Goal: Find specific page/section

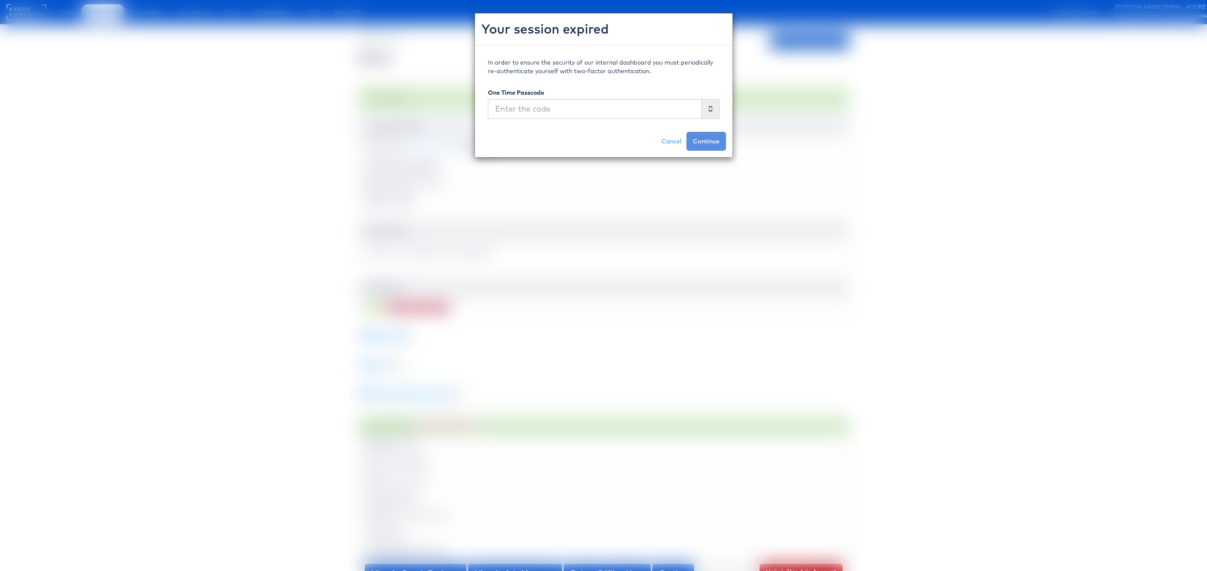
scroll to position [387, 0]
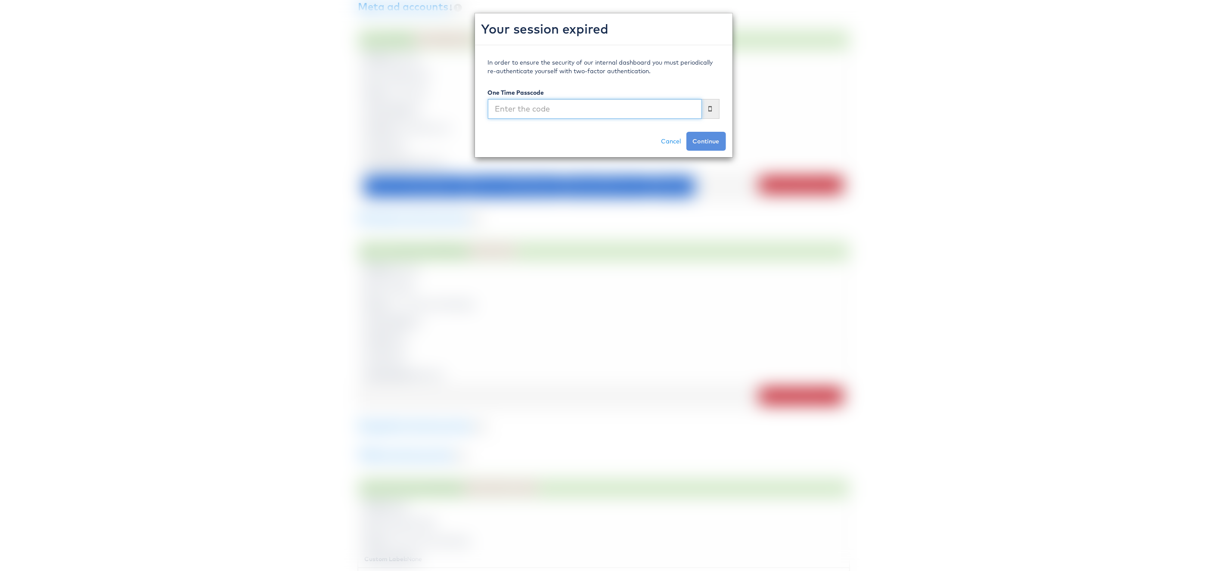
click at [591, 112] on input "text" at bounding box center [595, 109] width 214 height 20
type input "937367"
click at [687, 132] on button "Continue" at bounding box center [707, 141] width 40 height 19
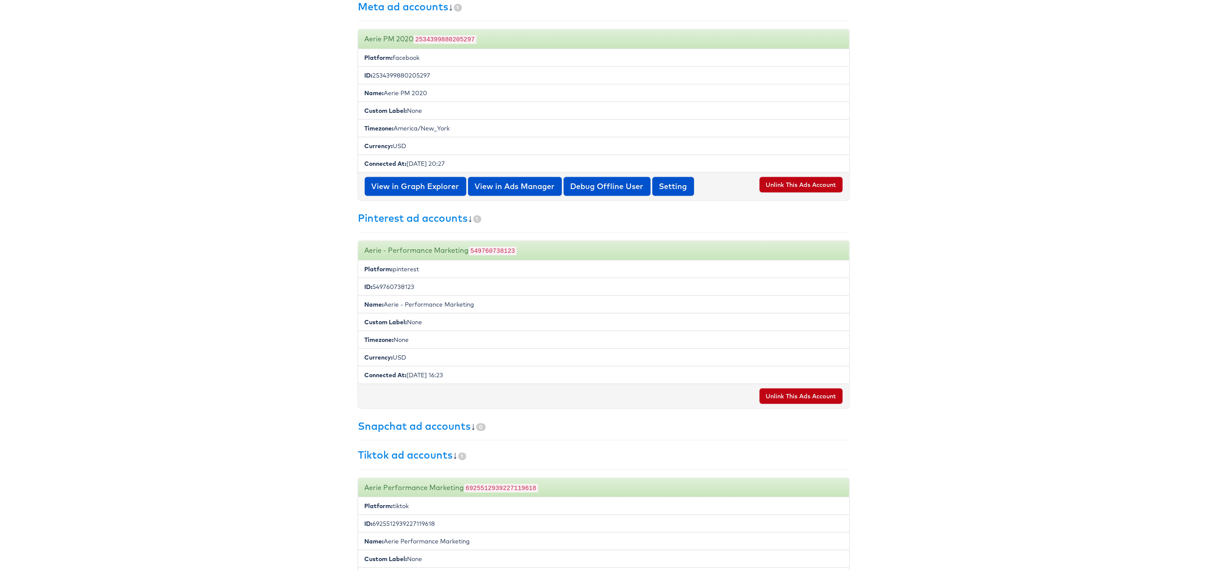
scroll to position [0, 0]
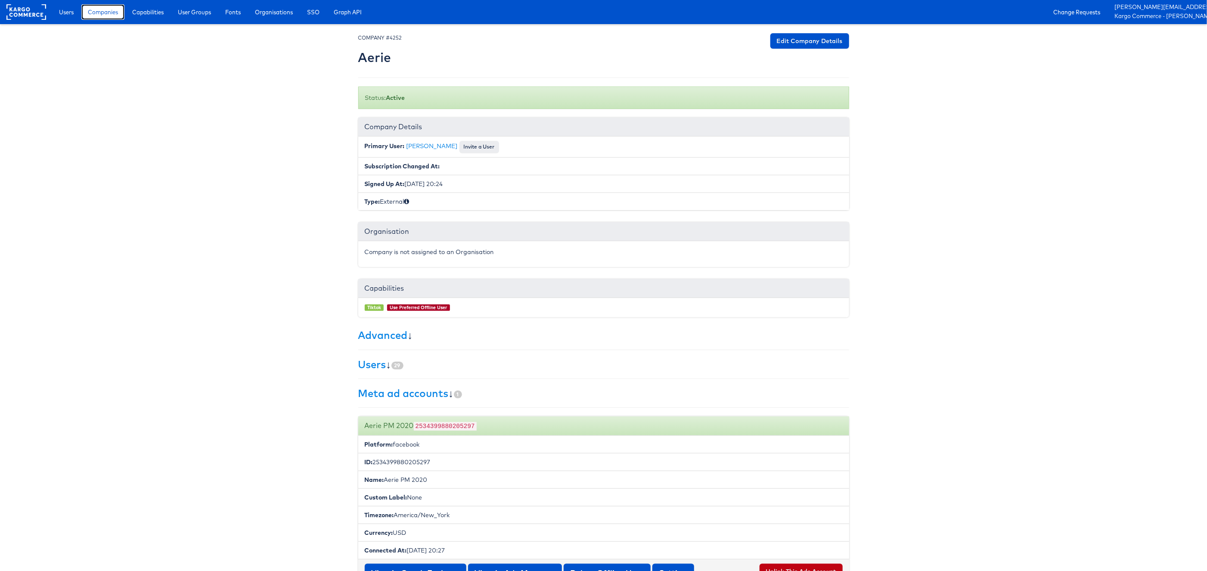
click at [112, 11] on span "Companies" at bounding box center [103, 12] width 30 height 9
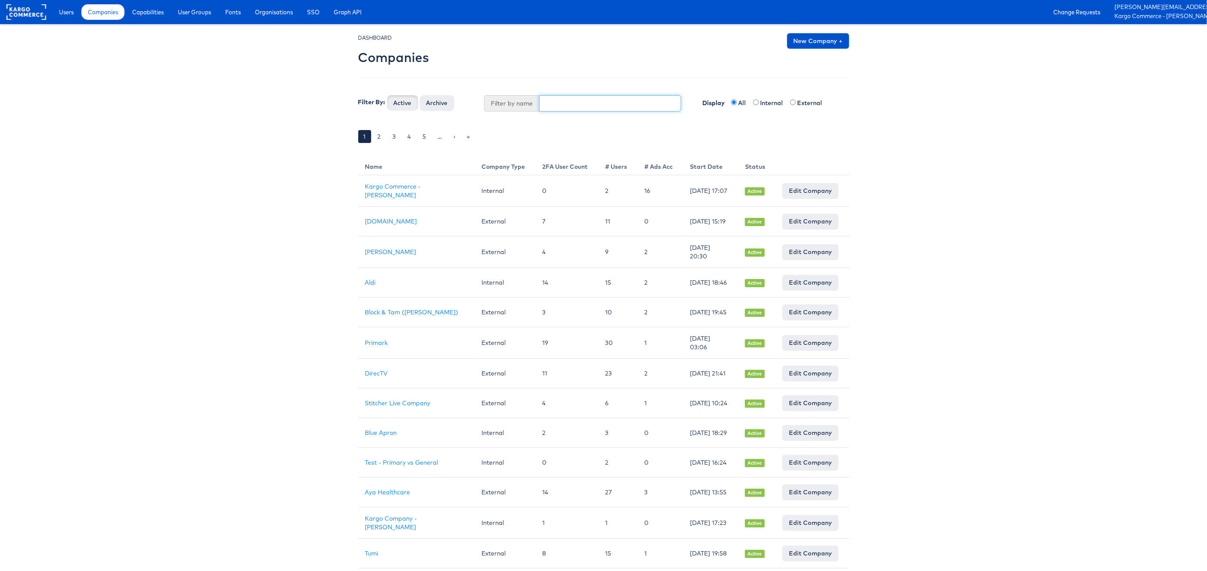
click at [563, 108] on input "text" at bounding box center [610, 103] width 142 height 16
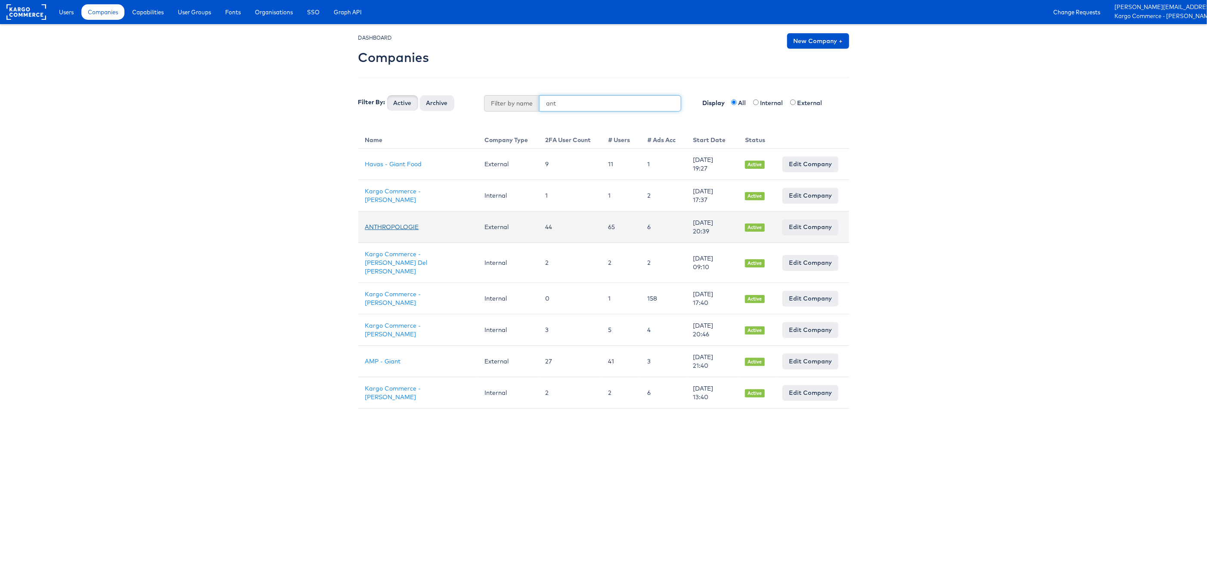
type input "ant"
click at [398, 225] on link "ANTHROPOLOGIE" at bounding box center [392, 227] width 54 height 8
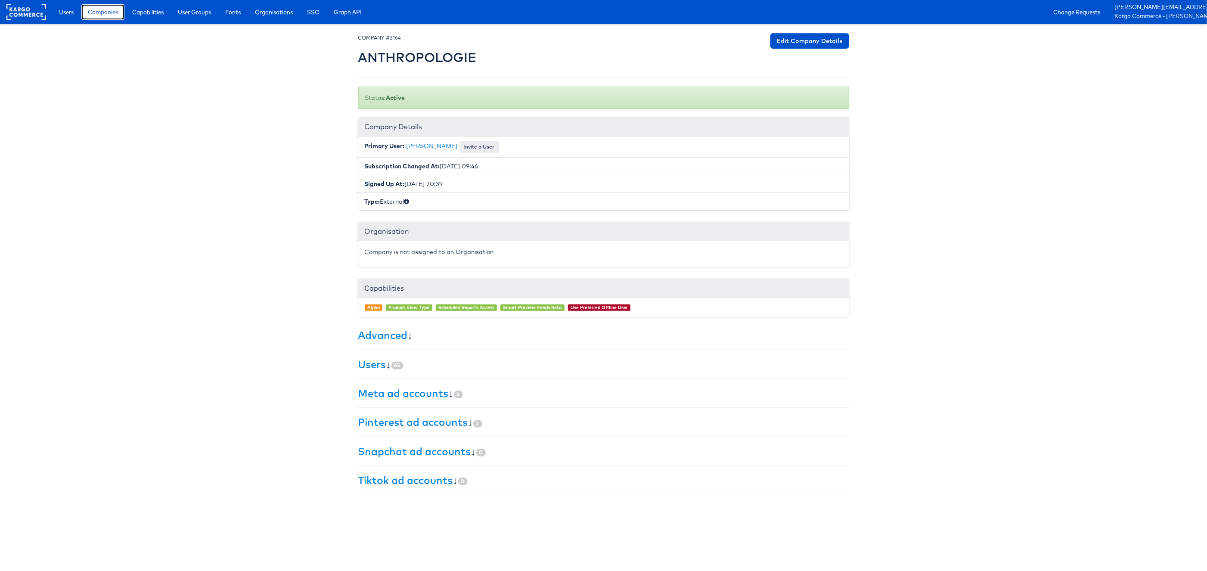
click at [104, 13] on span "Companies" at bounding box center [103, 12] width 30 height 9
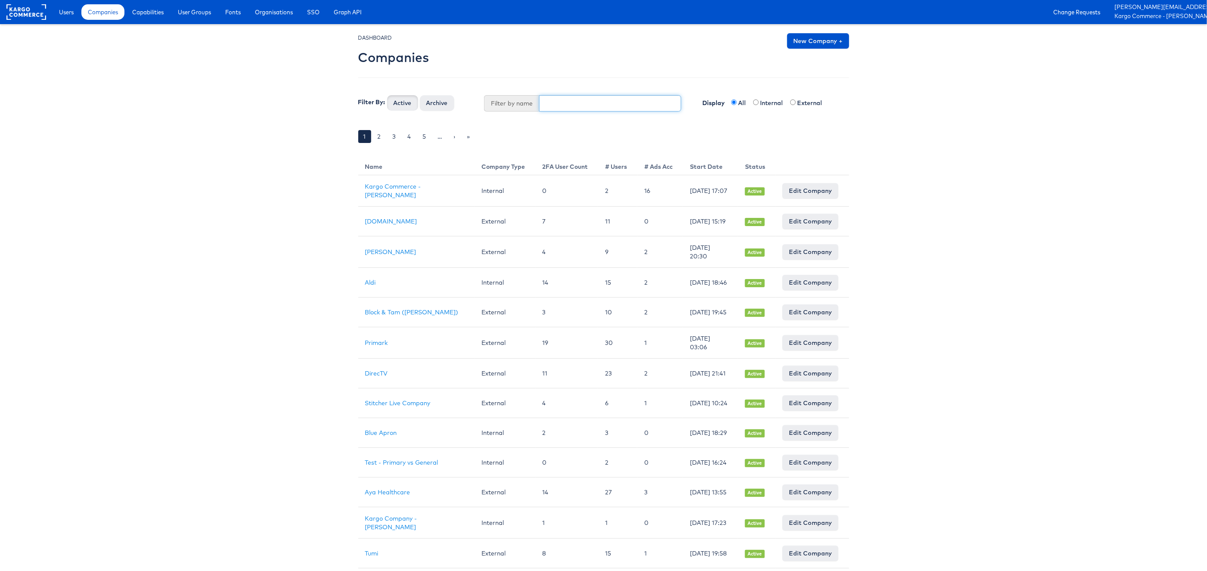
click at [576, 106] on input "text" at bounding box center [610, 103] width 142 height 16
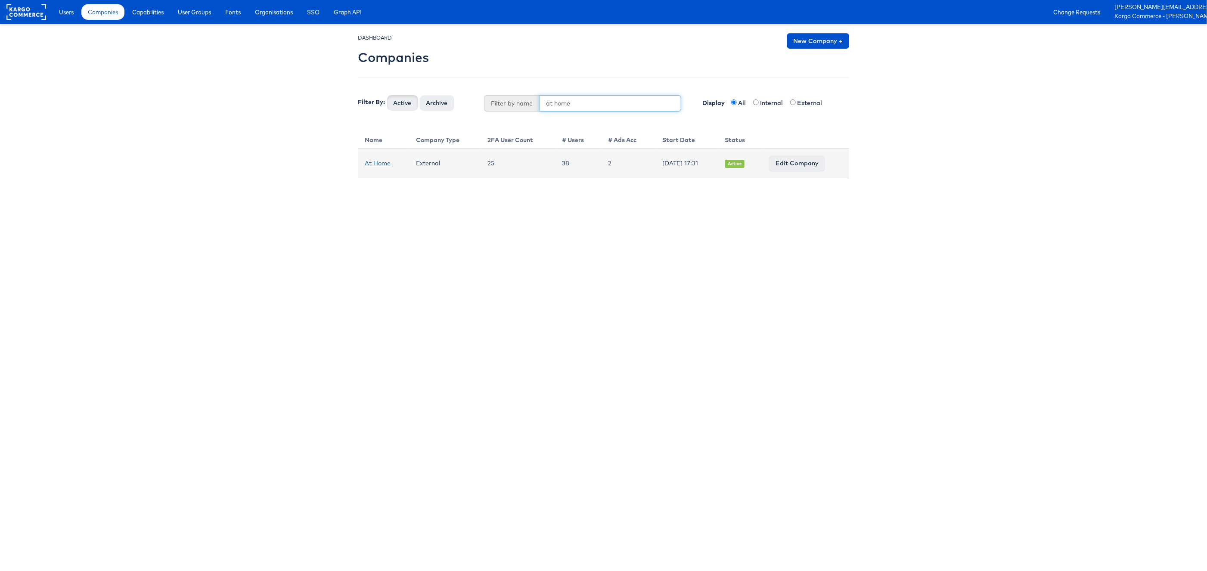
type input "at home"
click at [372, 163] on link "At Home" at bounding box center [378, 163] width 26 height 8
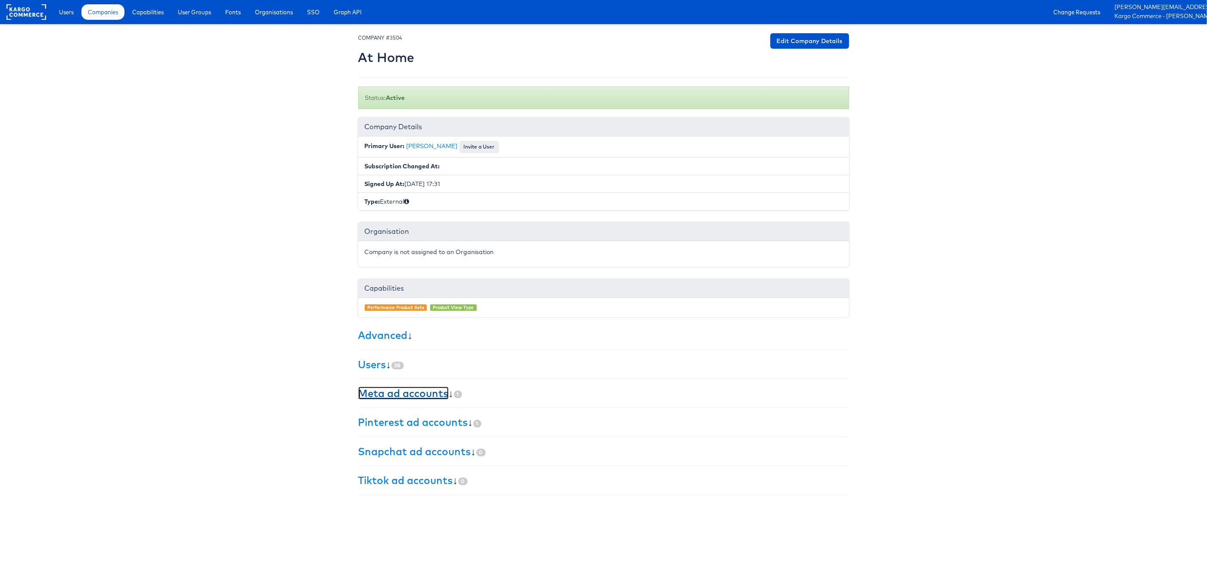
click at [433, 398] on link "Meta ad accounts" at bounding box center [403, 393] width 90 height 13
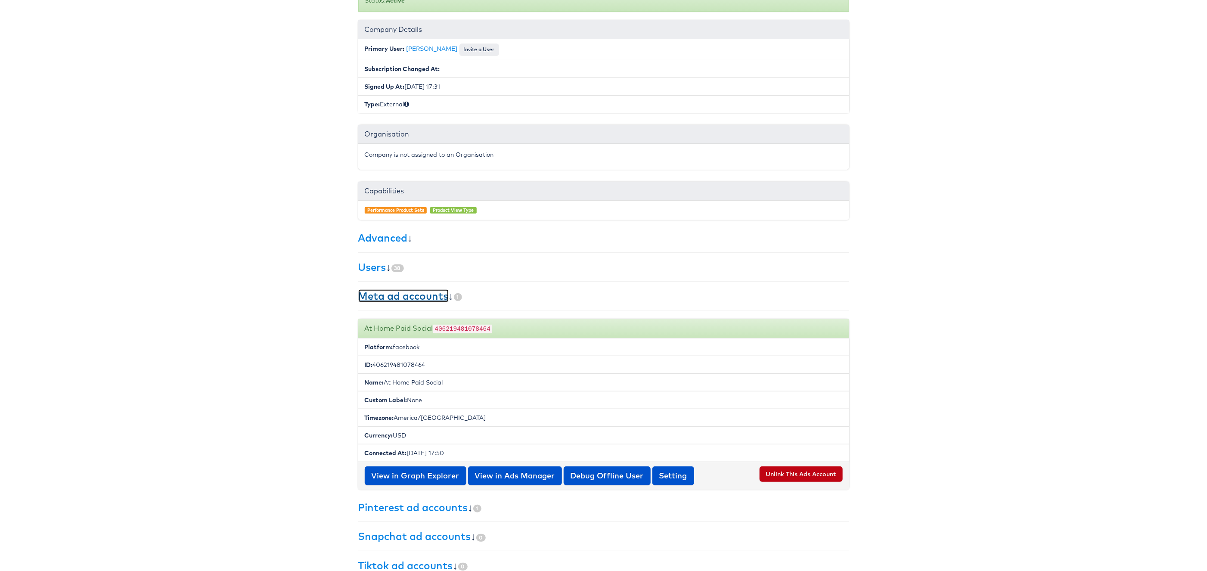
scroll to position [121, 0]
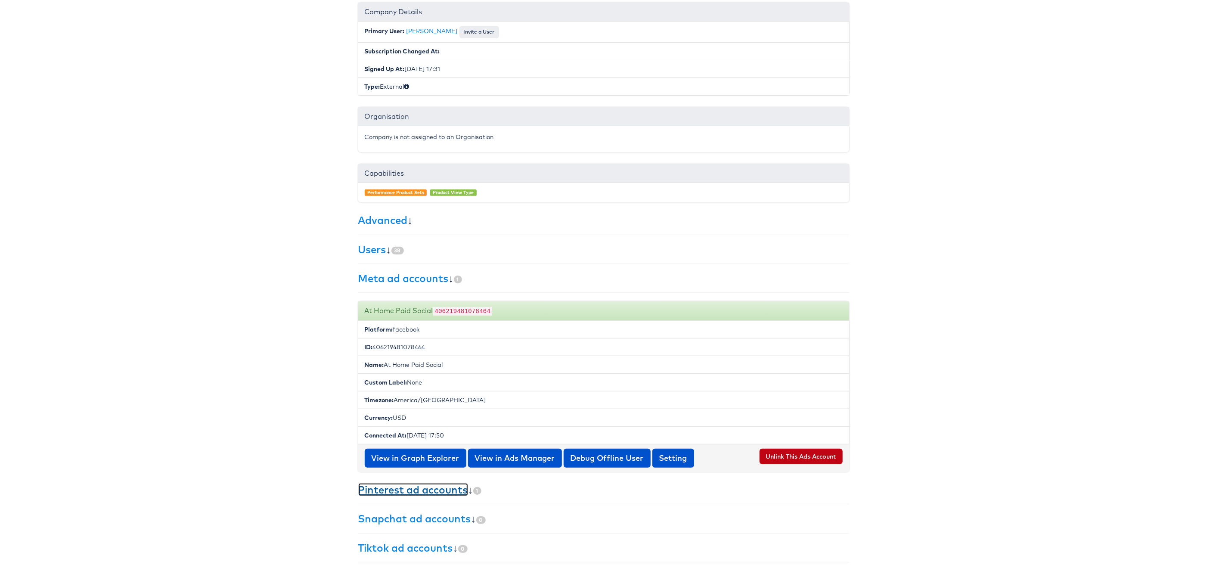
click at [429, 486] on link "Pinterest ad accounts" at bounding box center [413, 489] width 110 height 13
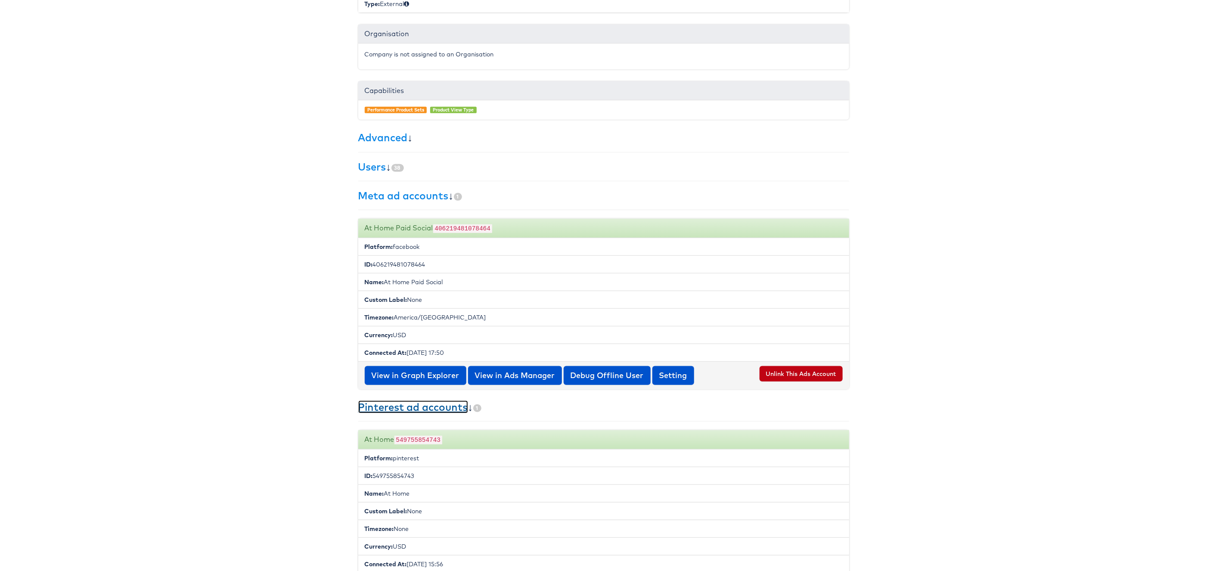
scroll to position [216, 0]
